Goal: Task Accomplishment & Management: Manage account settings

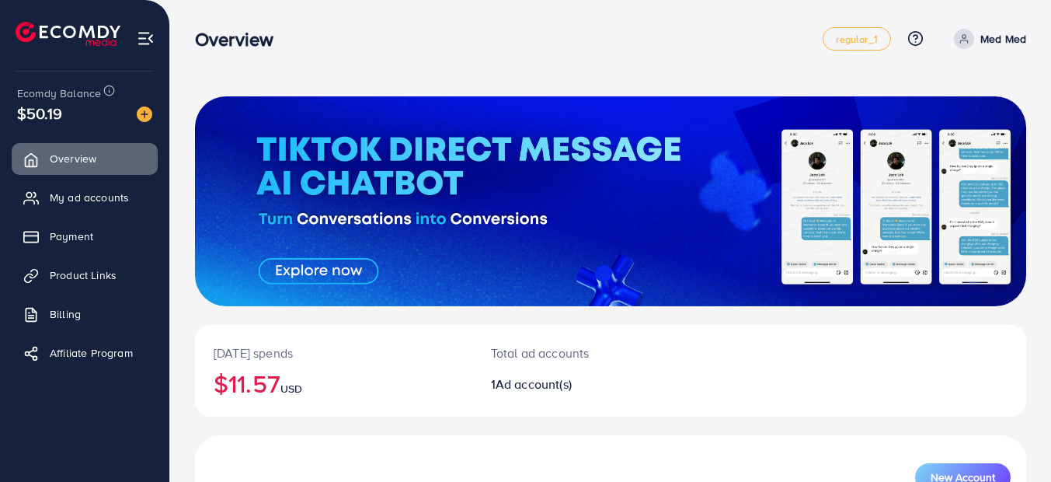
drag, startPoint x: 74, startPoint y: 193, endPoint x: 92, endPoint y: 63, distance: 130.9
click at [74, 193] on span "My ad accounts" at bounding box center [89, 198] width 79 height 16
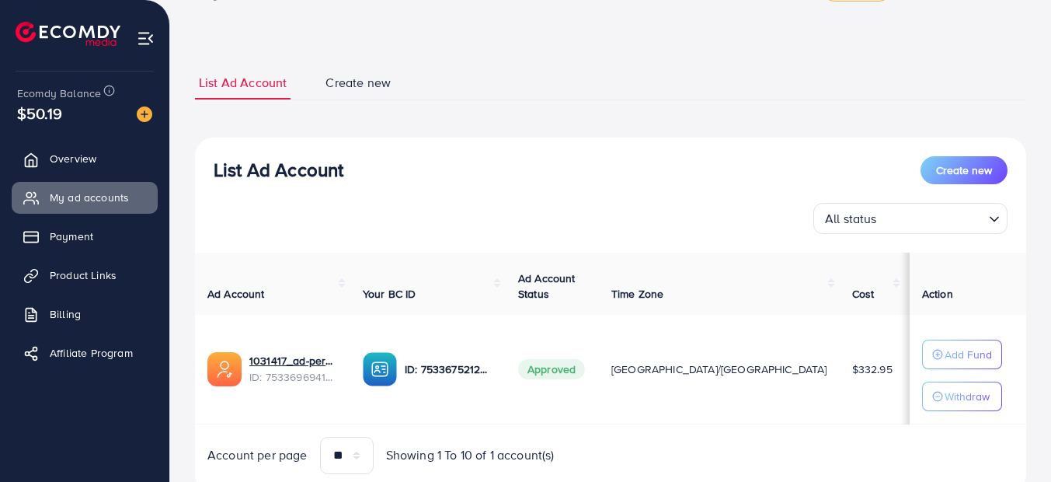
scroll to position [107, 0]
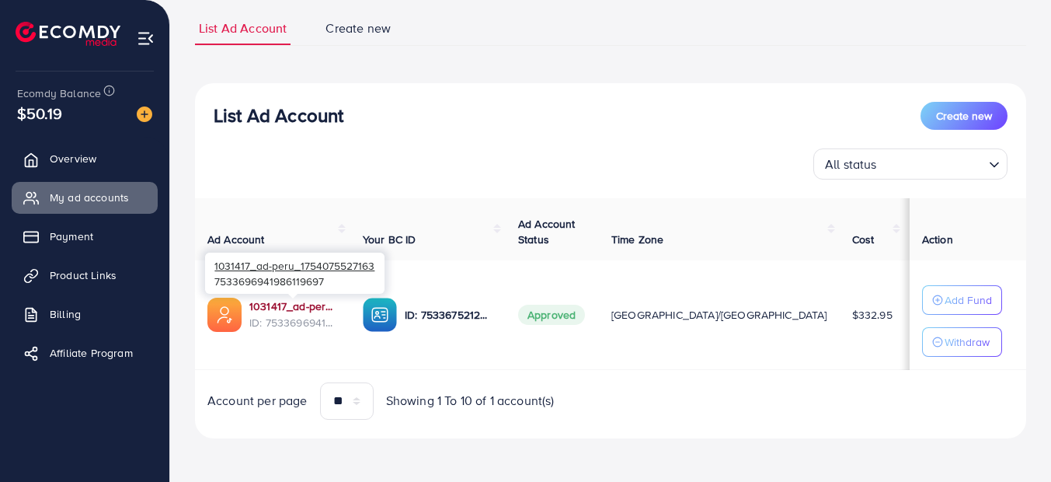
click at [286, 305] on link "1031417_ad-peru_1754075527163" at bounding box center [293, 306] width 89 height 16
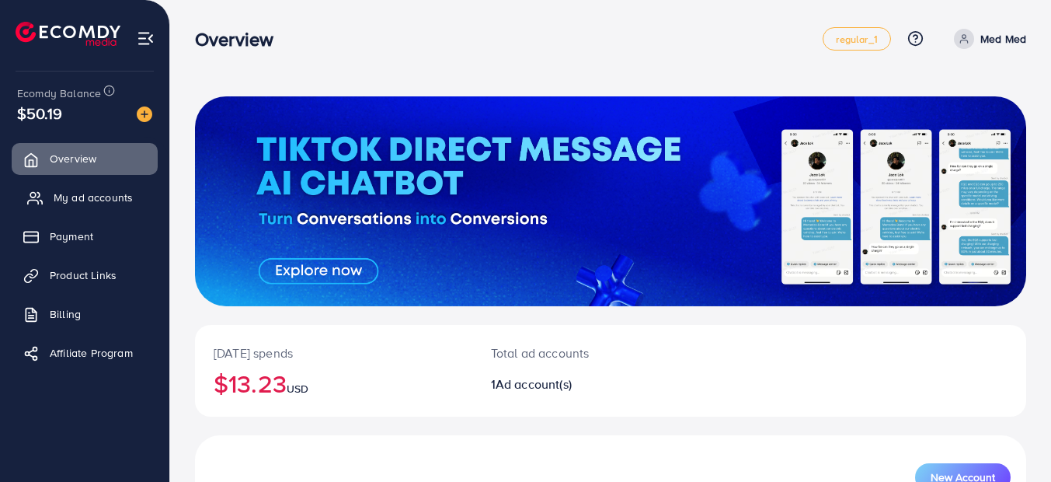
click at [127, 200] on span "My ad accounts" at bounding box center [93, 198] width 79 height 16
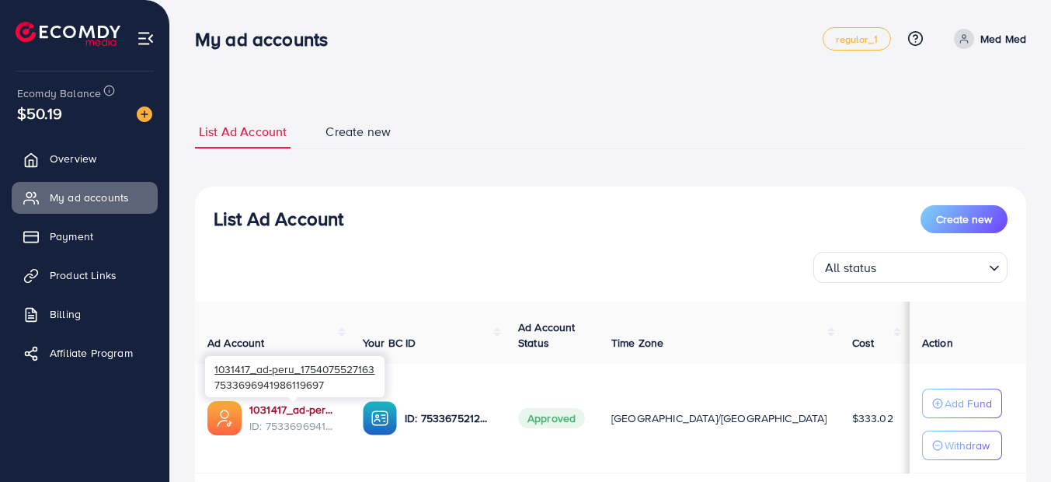
click at [284, 409] on link "1031417_ad-peru_1754075527163" at bounding box center [293, 410] width 89 height 16
